Goal: Task Accomplishment & Management: Manage account settings

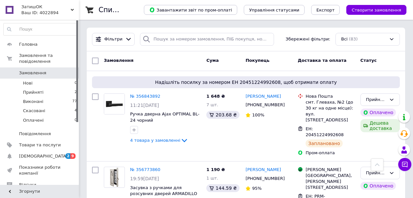
scroll to position [591, 0]
